Goal: Transaction & Acquisition: Purchase product/service

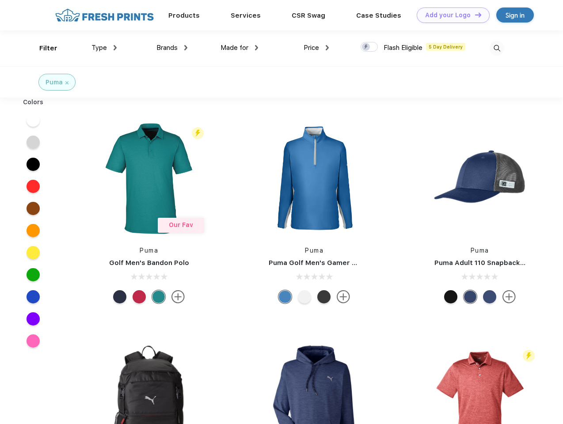
click at [450, 15] on link "Add your Logo Design Tool" at bounding box center [453, 15] width 73 height 15
click at [0, 0] on div "Design Tool" at bounding box center [0, 0] width 0 height 0
click at [474, 15] on link "Add your Logo Design Tool" at bounding box center [453, 15] width 73 height 15
click at [42, 48] on div "Filter" at bounding box center [48, 48] width 18 height 10
click at [104, 48] on span "Type" at bounding box center [99, 48] width 15 height 8
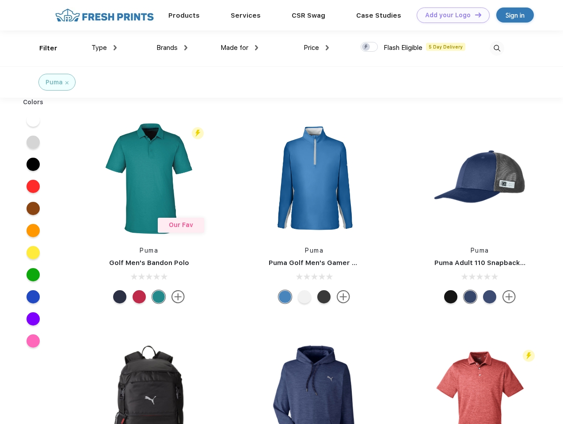
click at [172, 48] on span "Brands" at bounding box center [166, 48] width 21 height 8
click at [240, 48] on span "Made for" at bounding box center [235, 48] width 28 height 8
click at [316, 48] on span "Price" at bounding box center [311, 48] width 15 height 8
click at [370, 47] on div at bounding box center [369, 47] width 17 height 10
click at [366, 47] on input "checkbox" at bounding box center [364, 45] width 6 height 6
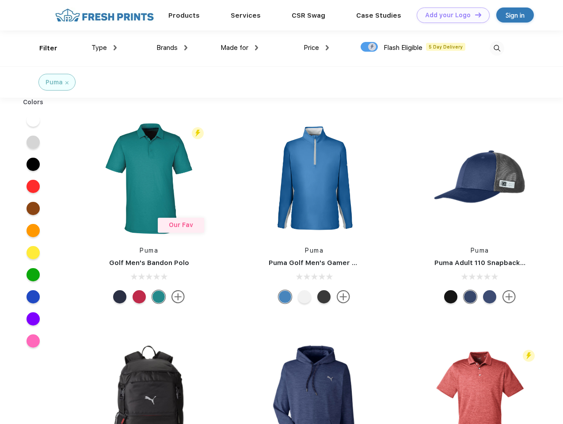
click at [497, 48] on img at bounding box center [497, 48] width 15 height 15
